Goal: Complete application form: Complete application form

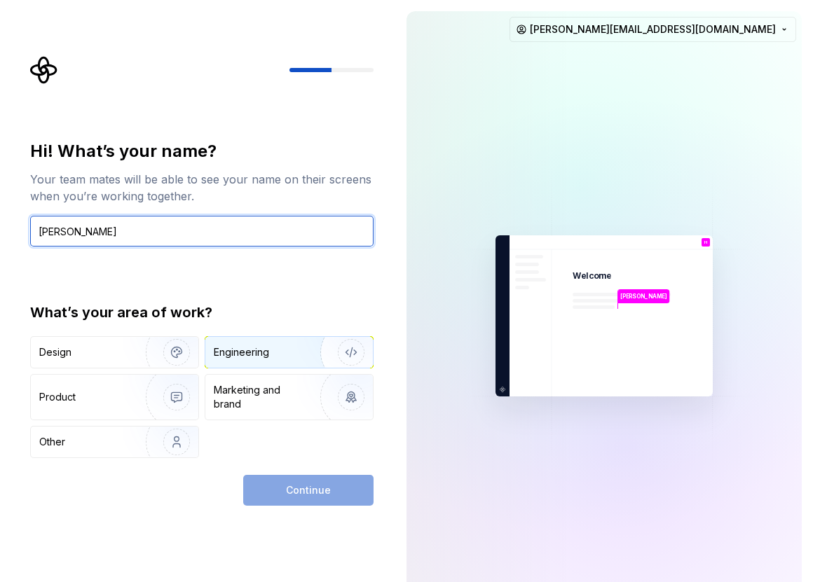
type input "[PERSON_NAME]"
click at [329, 343] on img "button" at bounding box center [342, 352] width 90 height 94
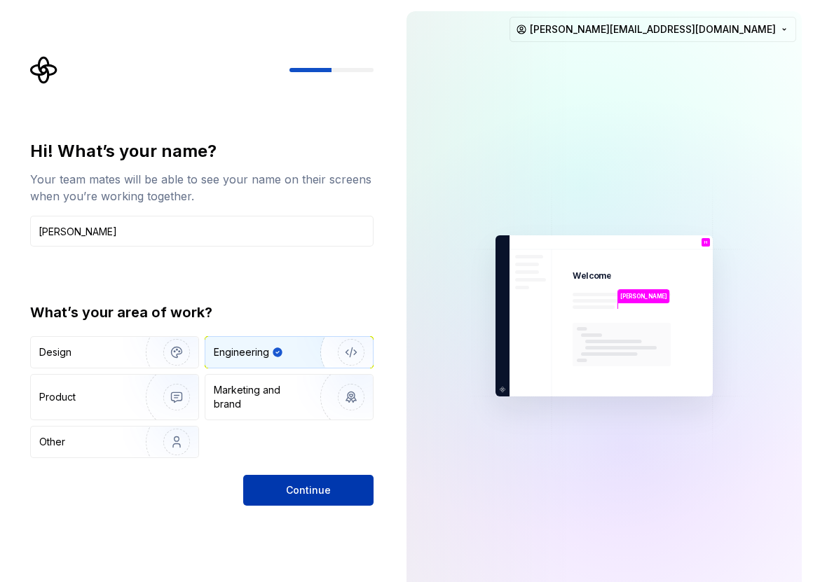
click at [312, 478] on button "Continue" at bounding box center [308, 490] width 130 height 31
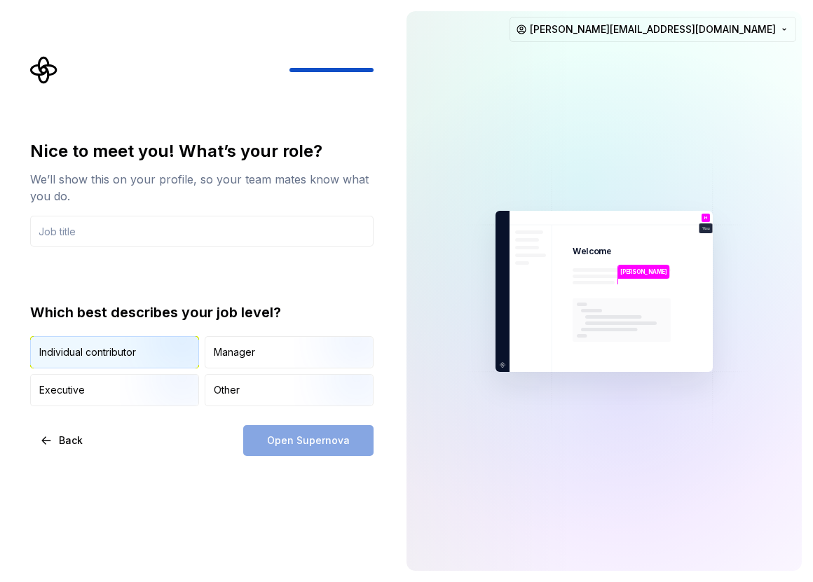
click at [151, 361] on img "button" at bounding box center [165, 370] width 90 height 94
click at [314, 434] on div "Open Supernova" at bounding box center [308, 440] width 130 height 31
click at [301, 119] on div "Nice to meet you! What’s your role? We’ll show this on your profile, so your te…" at bounding box center [206, 256] width 368 height 400
click at [265, 521] on div "Nice to meet you! What’s your role? We’ll show this on your profile, so your te…" at bounding box center [197, 291] width 395 height 582
click at [55, 439] on button "Back" at bounding box center [62, 440] width 64 height 31
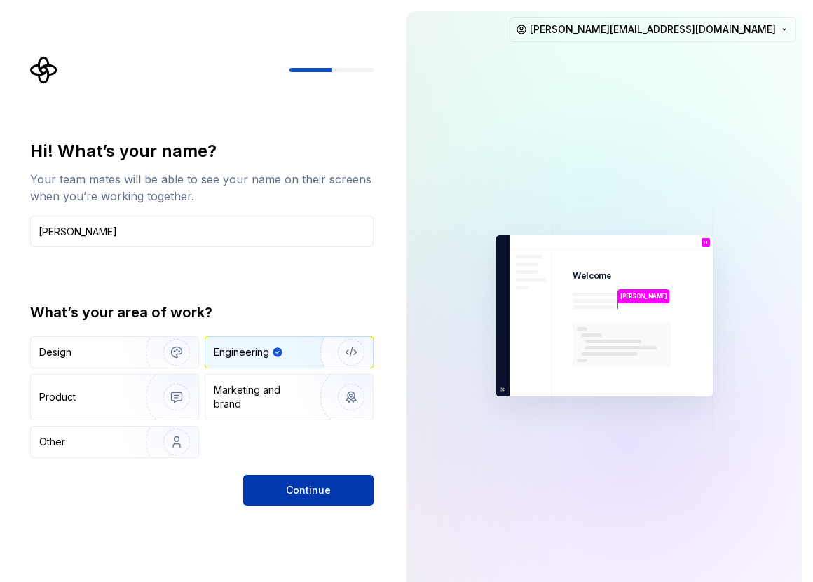
click at [297, 488] on span "Continue" at bounding box center [308, 490] width 45 height 14
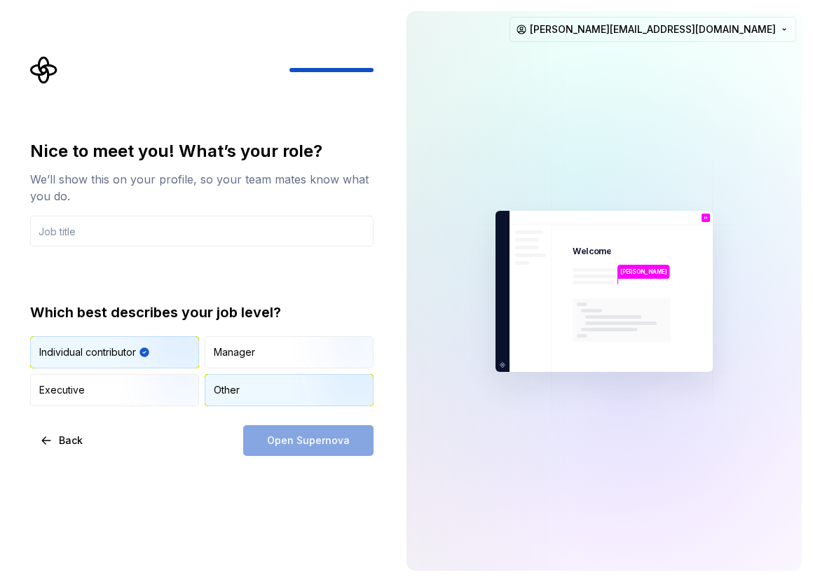
click at [235, 397] on div "Other" at bounding box center [227, 390] width 26 height 14
click at [144, 354] on img "button" at bounding box center [165, 370] width 90 height 94
click at [152, 214] on div "Nice to meet you! What’s your role? We’ll show this on your profile, so your te…" at bounding box center [201, 193] width 343 height 106
click at [125, 222] on input "text" at bounding box center [201, 231] width 343 height 31
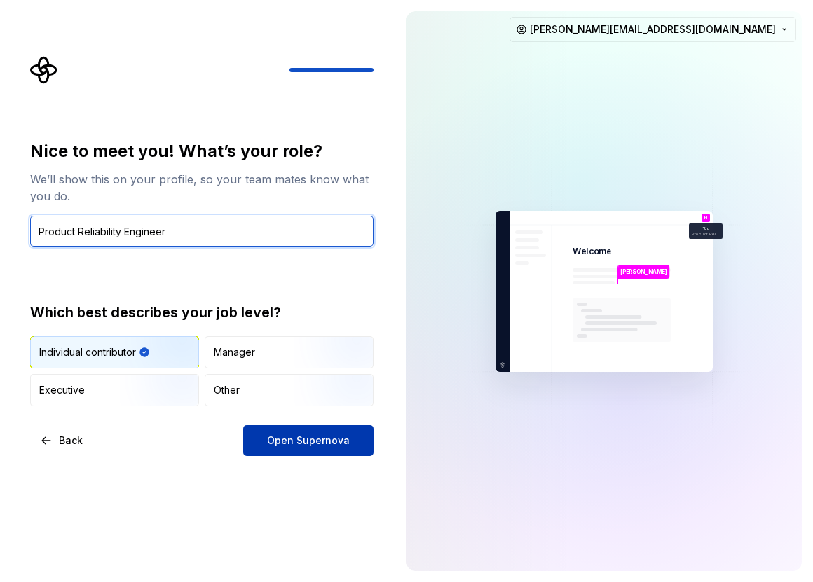
type input "Product Reliability Engineer"
click at [284, 449] on button "Open Supernova" at bounding box center [308, 440] width 130 height 31
